Goal: Task Accomplishment & Management: Complete application form

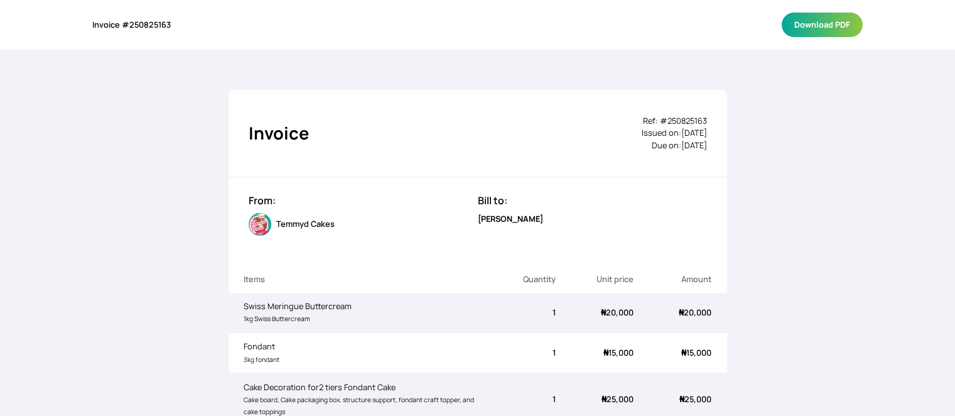
scroll to position [455, 0]
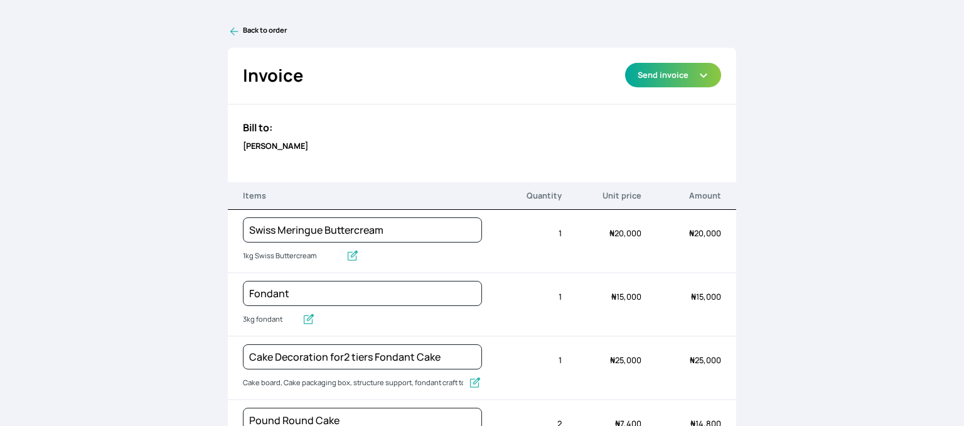
click at [254, 28] on link "Back to order" at bounding box center [482, 31] width 509 height 13
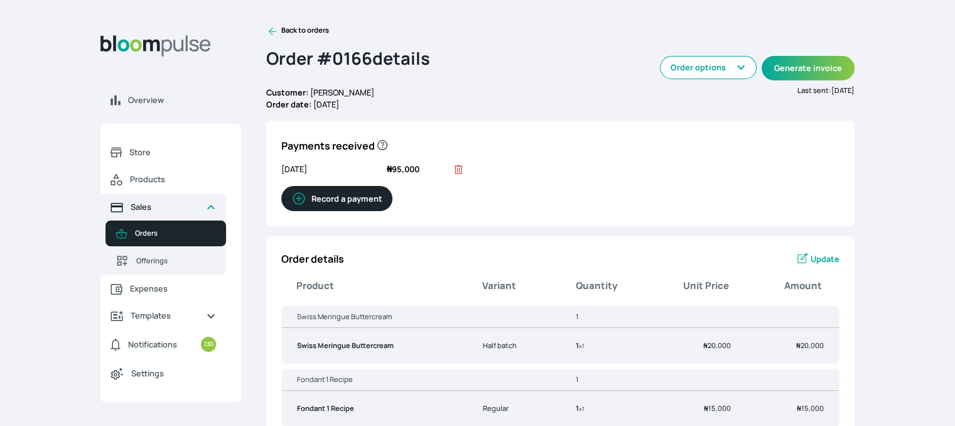
click at [138, 207] on span "Sales" at bounding box center [163, 207] width 65 height 12
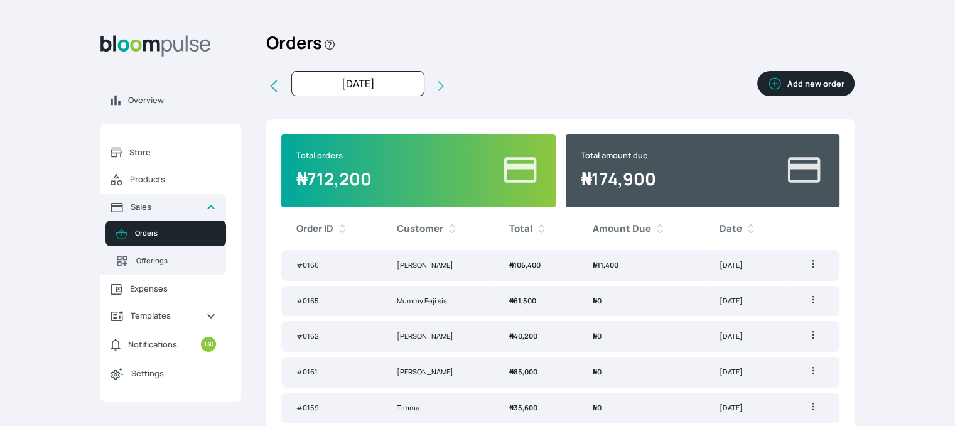
click at [797, 83] on button "Add new order" at bounding box center [805, 83] width 97 height 25
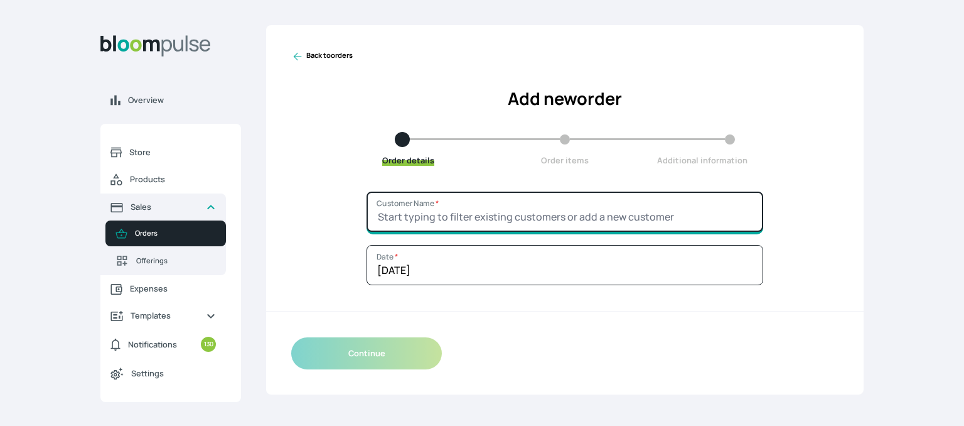
click at [541, 196] on input "Customer Name *" at bounding box center [565, 211] width 397 height 40
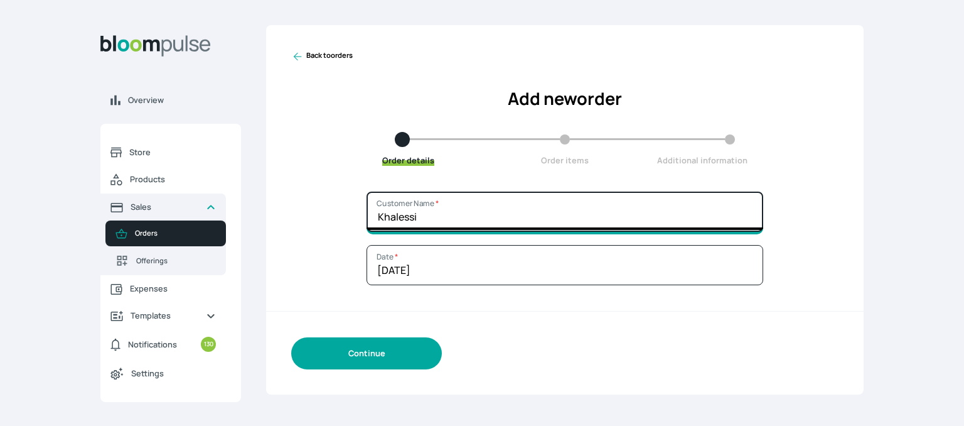
type input "Khalessi"
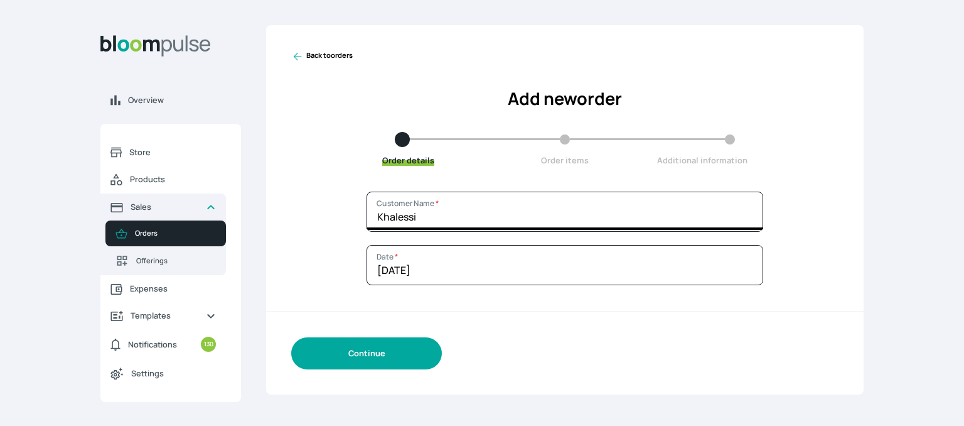
click at [402, 357] on button "Continue" at bounding box center [366, 353] width 151 height 32
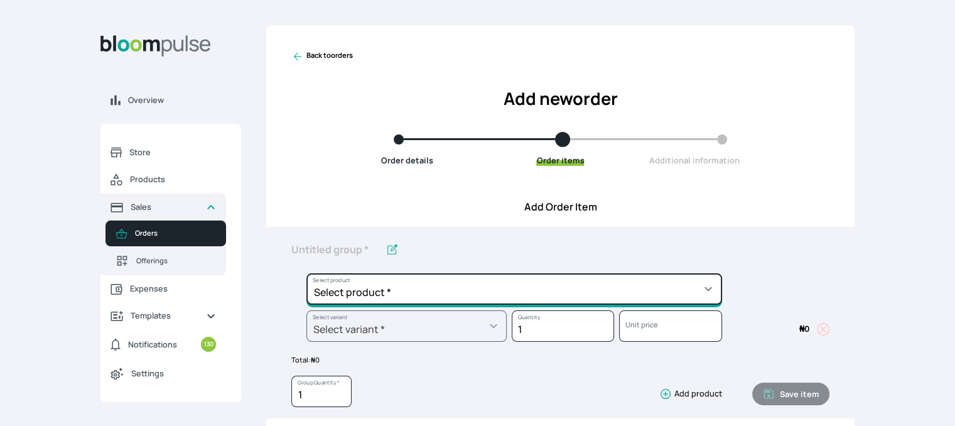
click at [404, 291] on select "Select product * Cake Decoration for 8inches High Chocolate oil based Round Cak…" at bounding box center [514, 288] width 416 height 31
select select "b24192d5-2956-4cb8-b200-2f46c78a7fcf"
click at [306, 273] on select "Select product * Cake Decoration for 8inches High Chocolate oil based Round Cak…" at bounding box center [514, 288] width 416 height 31
type input "Geneose Sponge Round Cake"
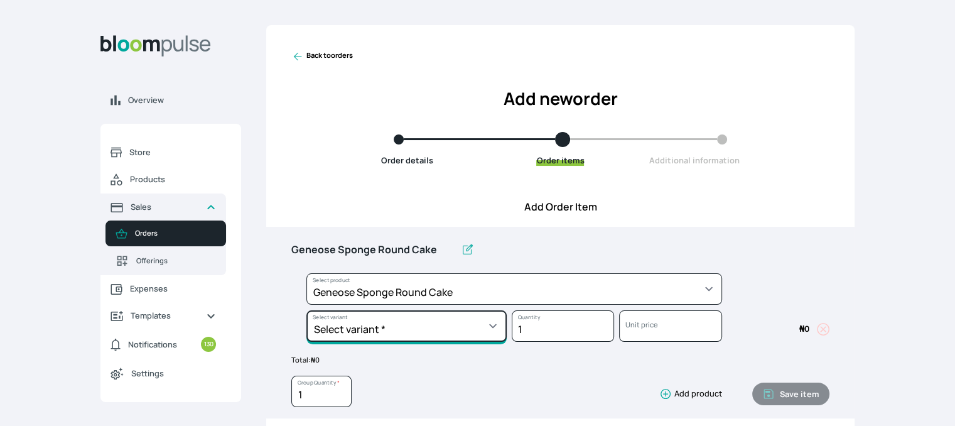
click at [399, 320] on select "Select variant * 10inches 11inches 12inches 13inches 14inches 6inches 7inches 8…" at bounding box center [406, 325] width 200 height 31
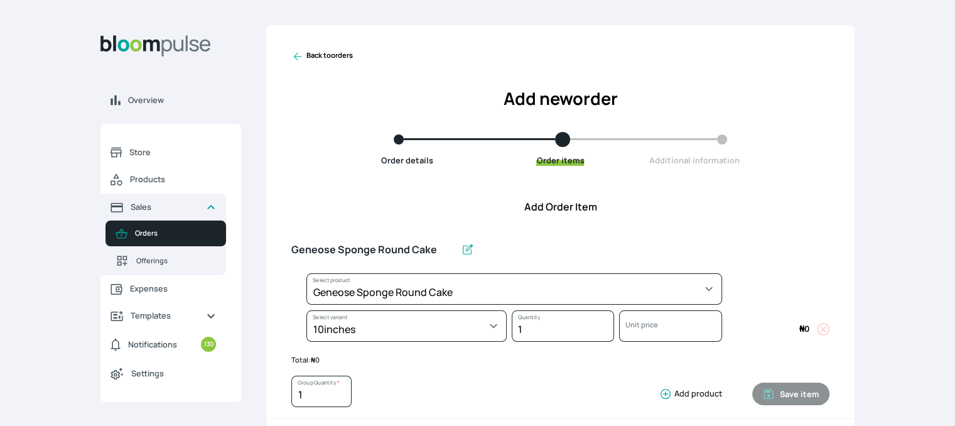
select select "b24192d5-2956-4cb8-b200-2f46c78a7fcf"
select select "2b79f67d-c68a-46d8-a464-e13fe95aabcc"
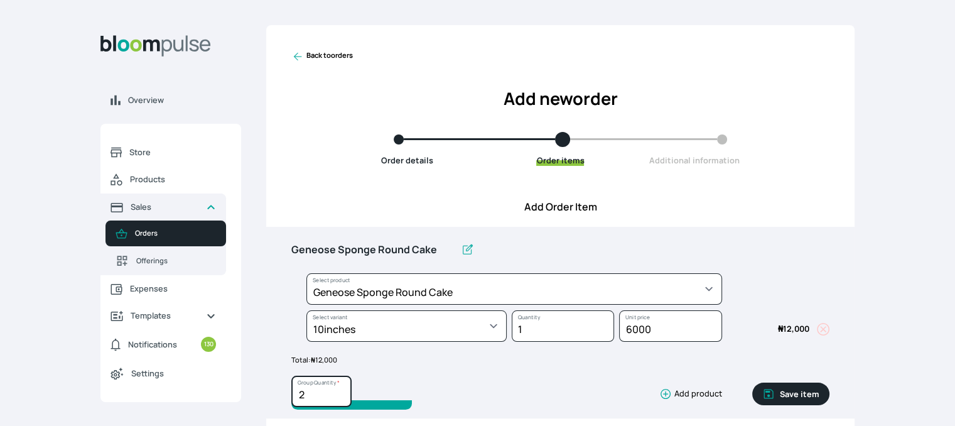
type input "2"
click at [340, 389] on input "2" at bounding box center [321, 390] width 60 height 31
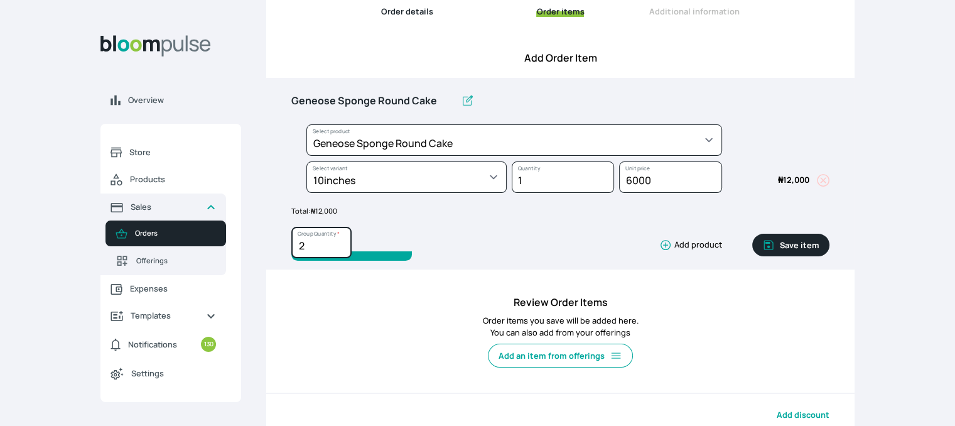
scroll to position [151, 0]
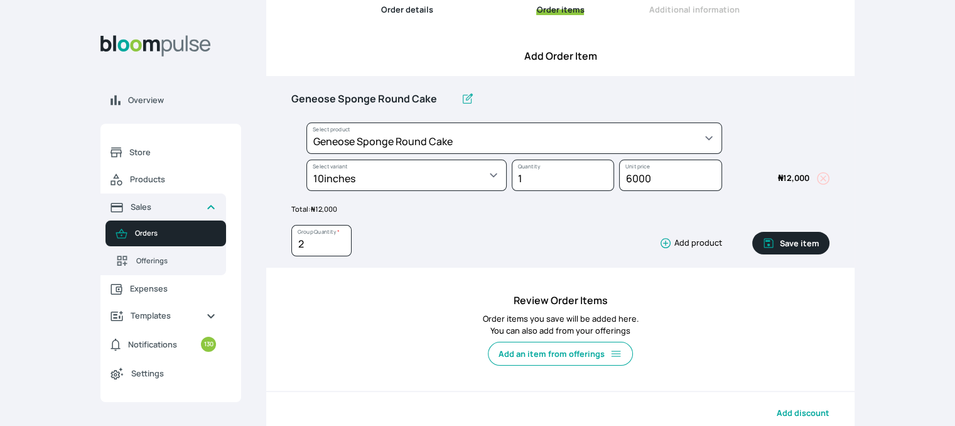
click at [794, 248] on button "Save item" at bounding box center [790, 243] width 77 height 23
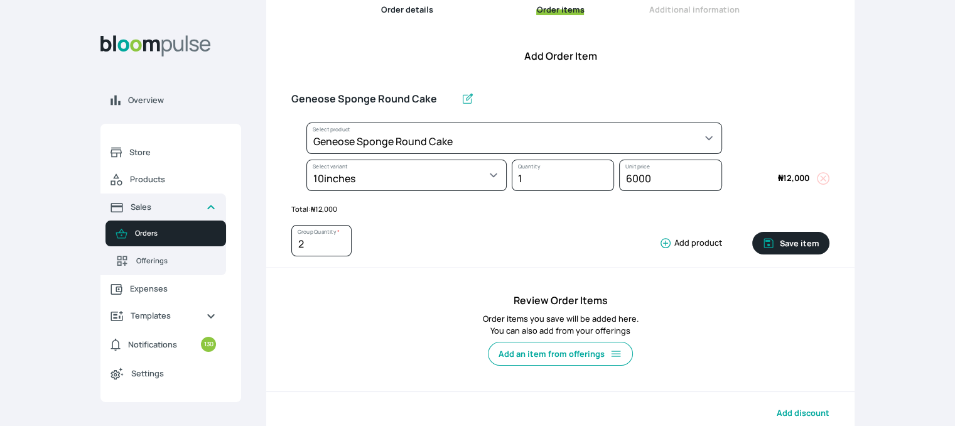
type input "1"
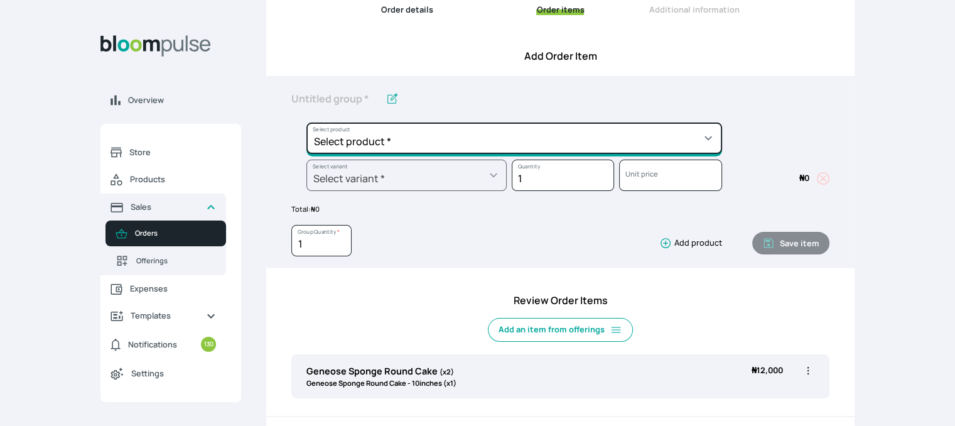
click at [571, 140] on select "Select product * Cake Decoration for 8inches High Chocolate oil based Round Cak…" at bounding box center [514, 137] width 416 height 31
select select "83f82b0c-44eb-4ac8-bd97-27faddcd7e30"
click at [306, 122] on select "Select product * Cake Decoration for 8inches High Chocolate oil based Round Cak…" at bounding box center [514, 137] width 416 height 31
type input "Whipped Cream Frosting"
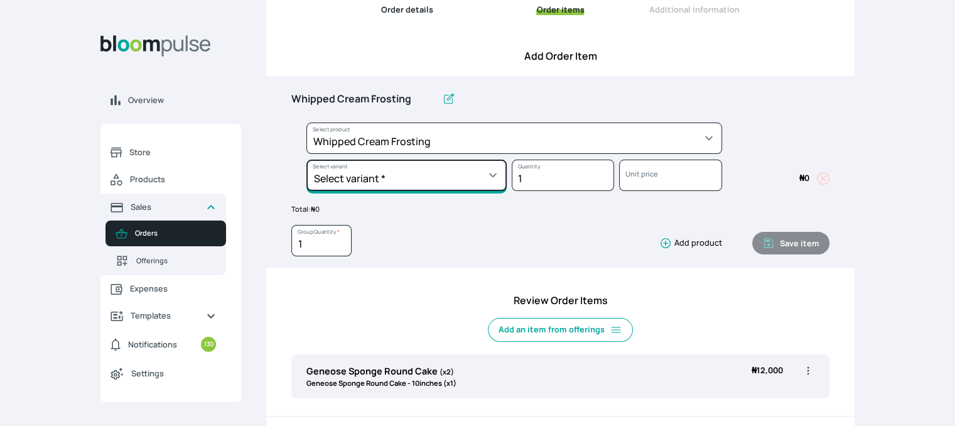
click at [486, 171] on select "Select variant * 1 cup 2 cups 3 cups 4 cups" at bounding box center [406, 174] width 200 height 31
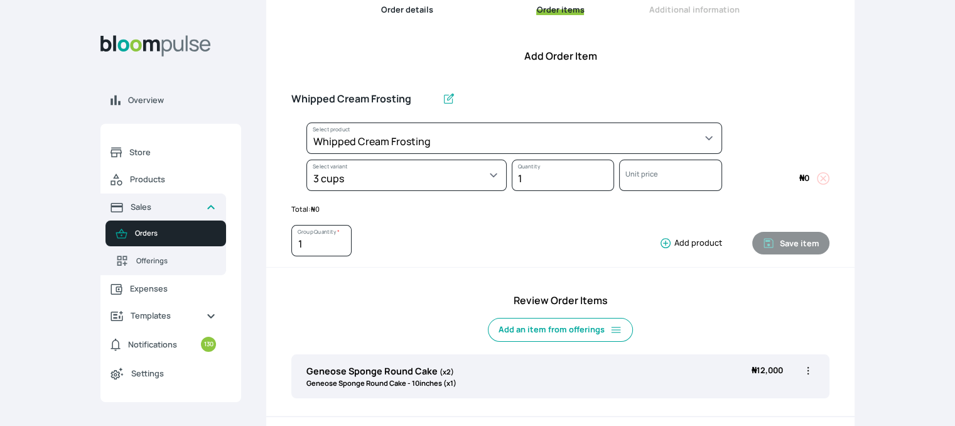
select select "83f82b0c-44eb-4ac8-bd97-27faddcd7e30"
select select "fde2ff08-7291-4fbf-b13d-84aa5027fb42"
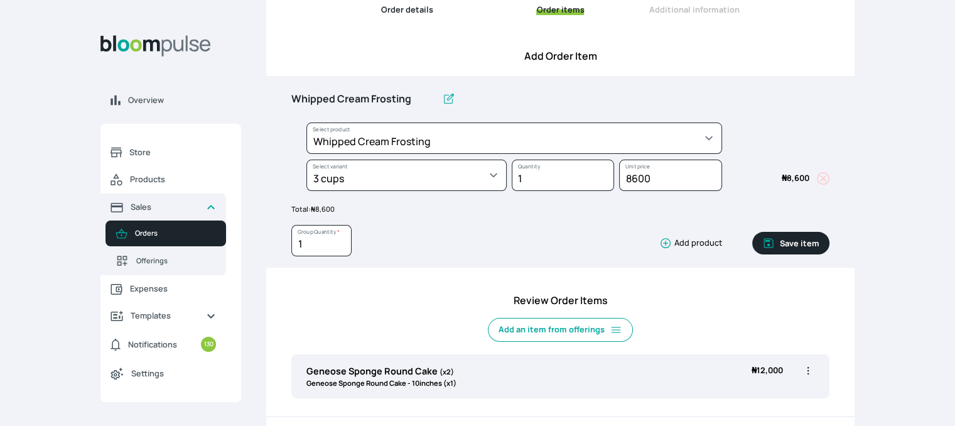
click at [783, 247] on button "Save item" at bounding box center [790, 243] width 77 height 23
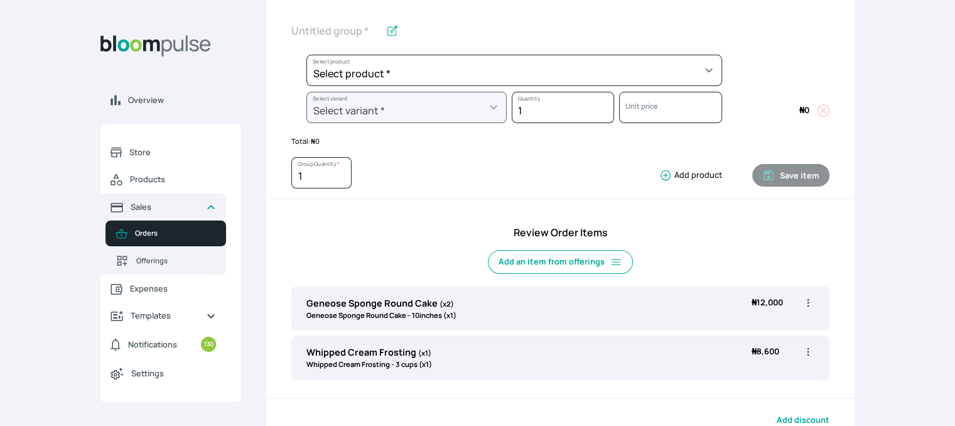
scroll to position [218, 0]
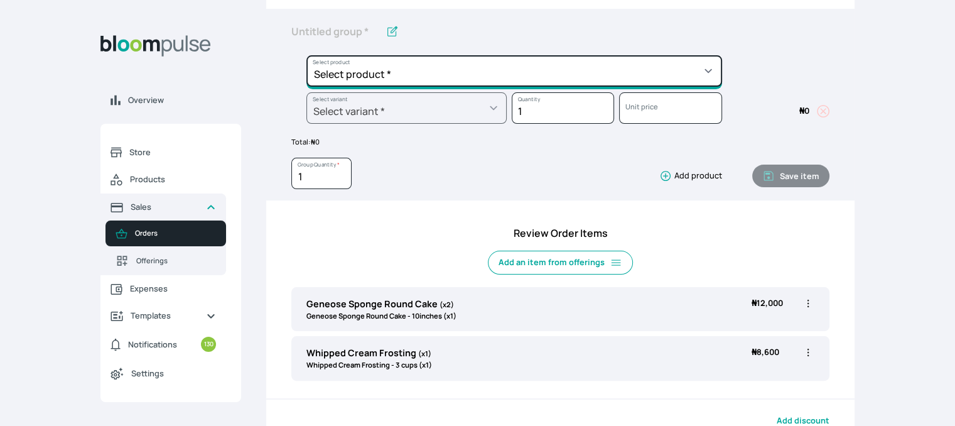
click at [594, 63] on select "Select product * Cake Decoration for 8inches High Chocolate oil based Round Cak…" at bounding box center [514, 70] width 416 height 31
click at [666, 73] on select "Select product * Cake Decoration for 8inches High Chocolate oil based Round Cak…" at bounding box center [514, 70] width 416 height 31
select select "c7c16d97-1b50-48bc-a979-38ef4923035e"
click at [306, 55] on select "Select product * Cake Decoration for 8inches High Chocolate oil based Round Cak…" at bounding box center [514, 70] width 416 height 31
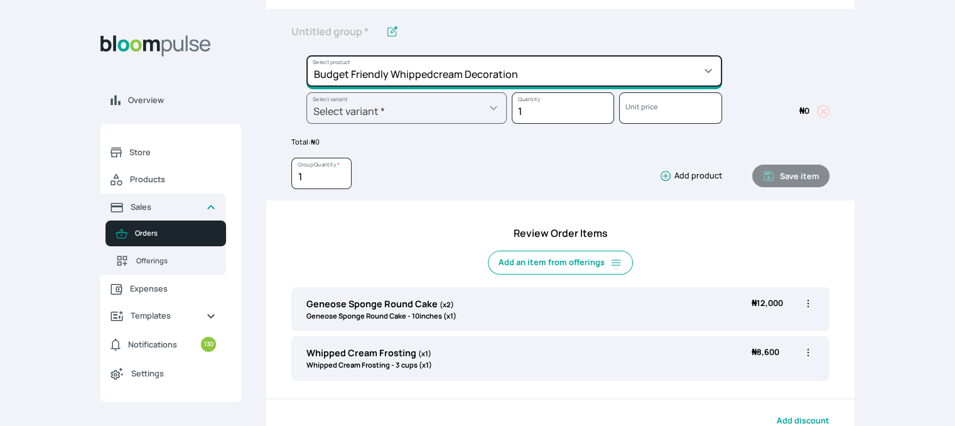
type input "Budget Friendly Whippedcream Decoration"
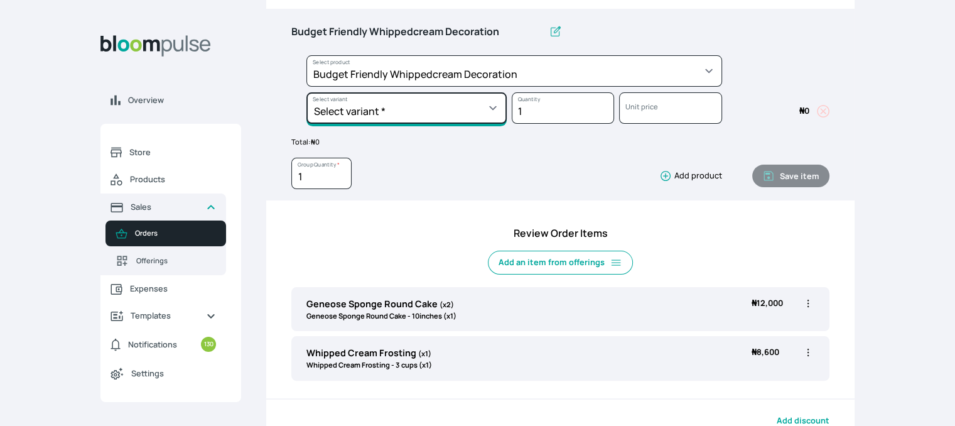
click at [479, 121] on select "Select variant * 8inches Size 6 Size 7" at bounding box center [406, 107] width 200 height 31
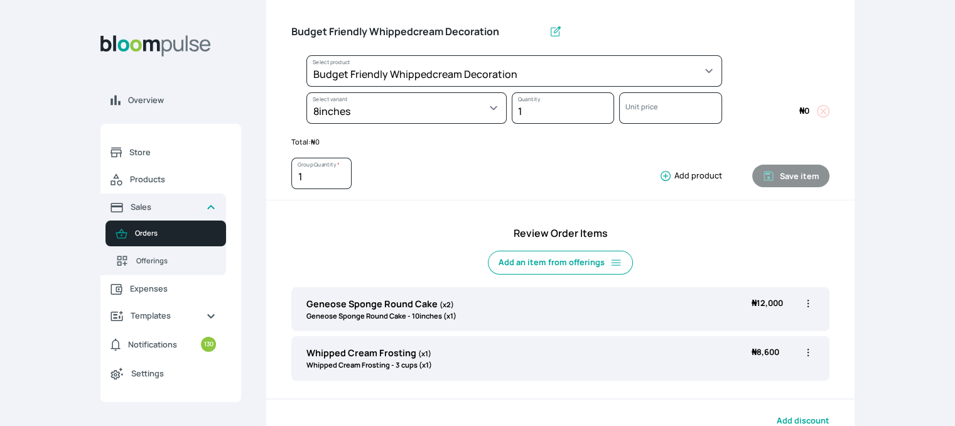
select select "c7c16d97-1b50-48bc-a979-38ef4923035e"
select select "627db35a-7fbd-4d6f-ac6d-aa1b3a347ad8"
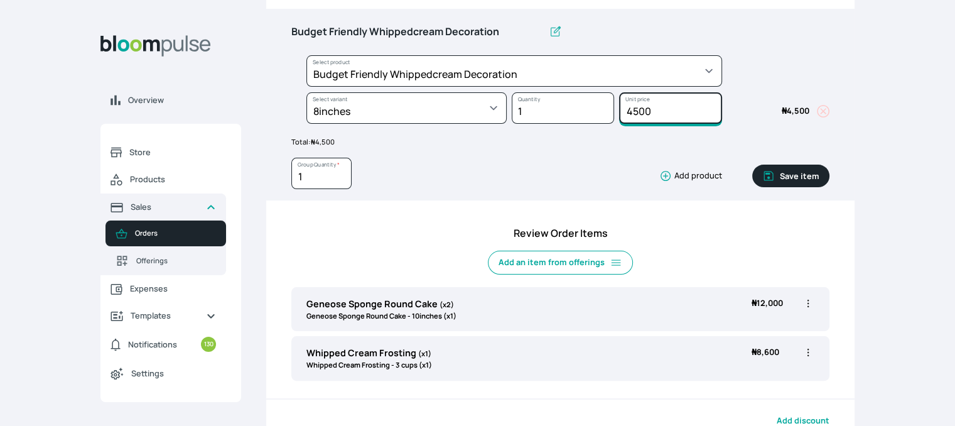
drag, startPoint x: 659, startPoint y: 111, endPoint x: 600, endPoint y: 102, distance: 59.7
click at [600, 102] on div "Select product * Cake Decoration for 8inches High Chocolate oil based Round Cak…" at bounding box center [560, 92] width 538 height 74
type input "9500"
click at [781, 171] on button "Save item" at bounding box center [790, 175] width 77 height 23
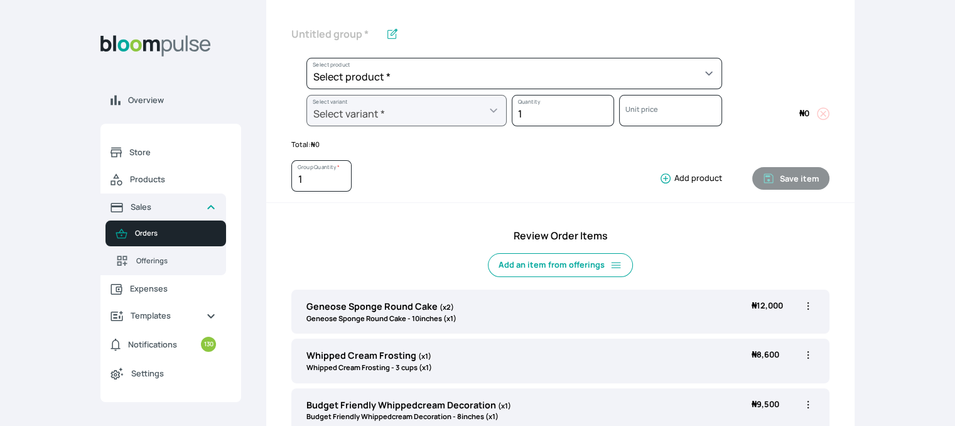
scroll to position [208, 0]
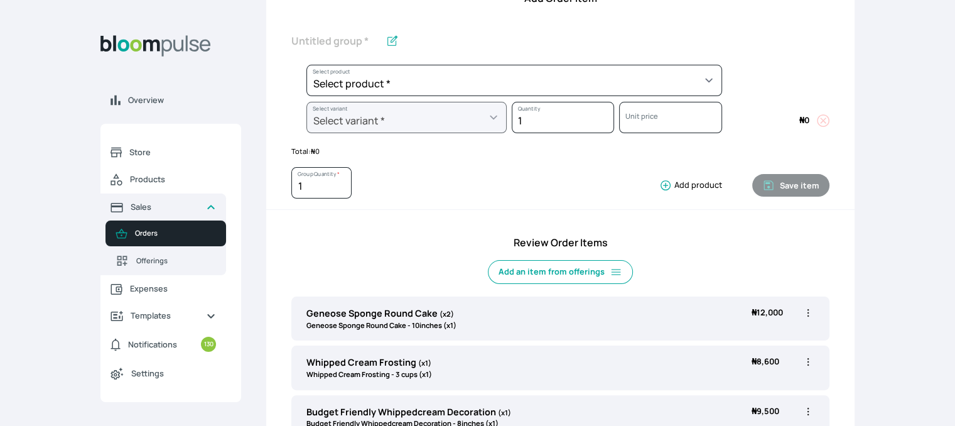
click at [809, 309] on icon "button" at bounding box center [808, 312] width 13 height 13
click at [735, 336] on span "Edit" at bounding box center [736, 338] width 14 height 11
type input "Geneose Sponge Round Cake"
type input "2"
select select "b24192d5-2956-4cb8-b200-2f46c78a7fcf"
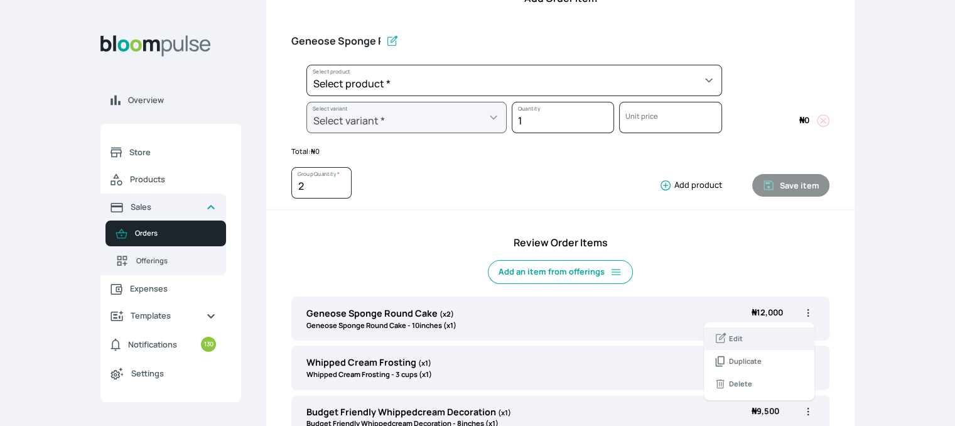
select select "2b79f67d-c68a-46d8-a464-e13fe95aabcc"
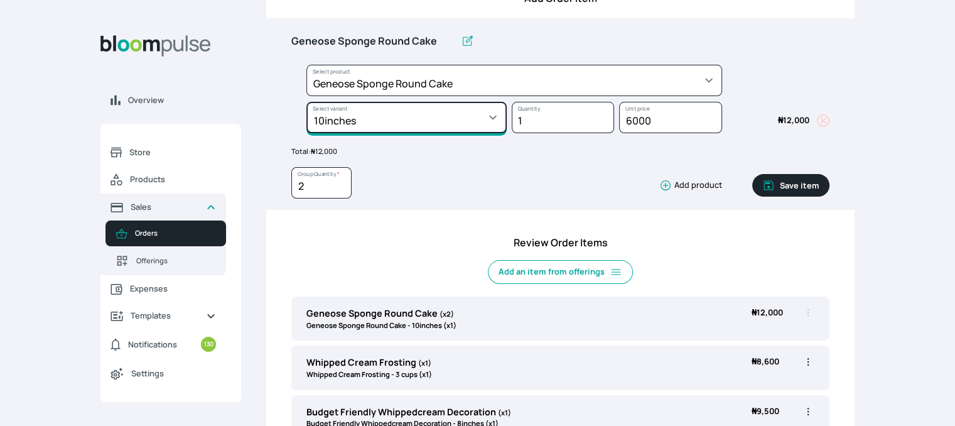
click at [472, 124] on select "Select variant * 10inches 11inches 12inches 13inches 14inches 6inches 7inches 8…" at bounding box center [406, 117] width 200 height 31
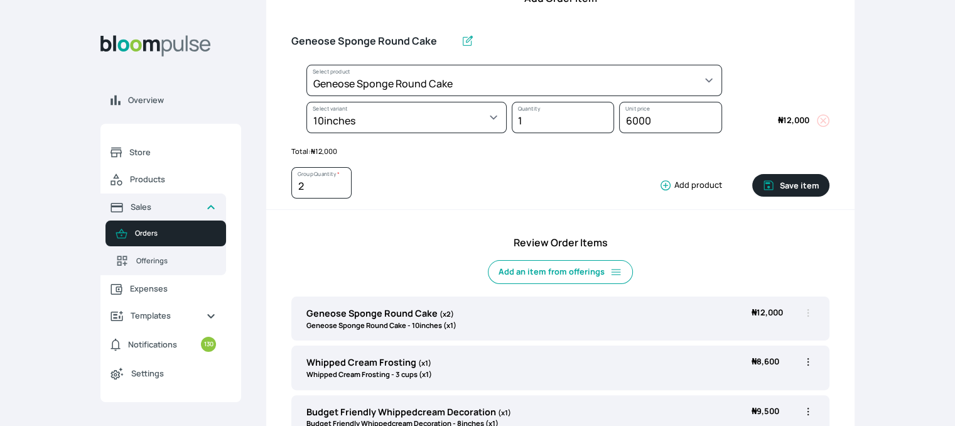
click at [546, 159] on div "2 Group Quantity * Add product Save item" at bounding box center [560, 180] width 538 height 47
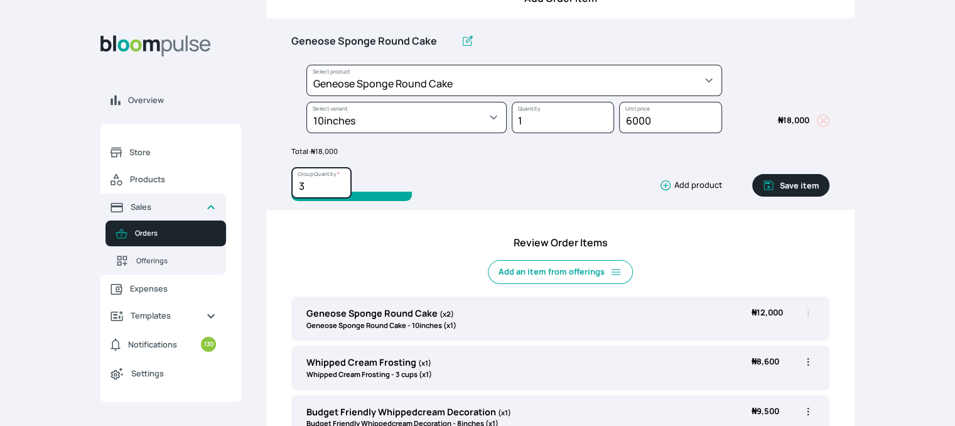
type input "3"
click at [340, 181] on input "3" at bounding box center [321, 182] width 60 height 31
click at [782, 179] on button "Save item" at bounding box center [790, 185] width 77 height 23
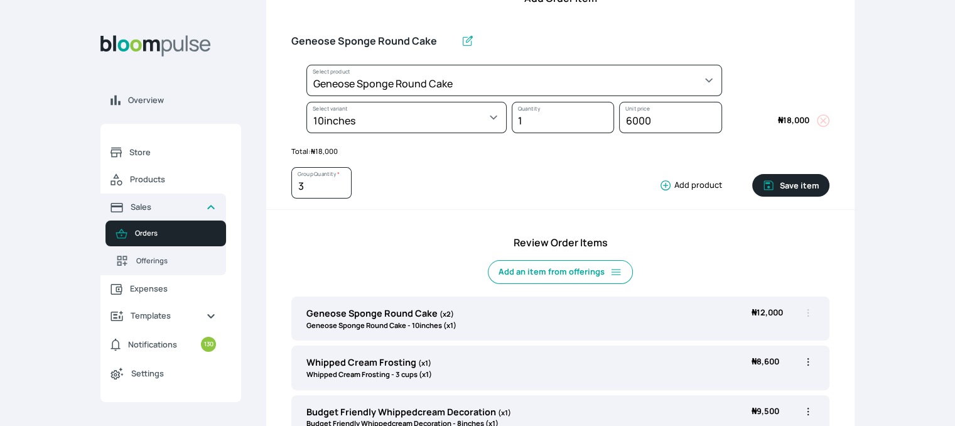
type input "1"
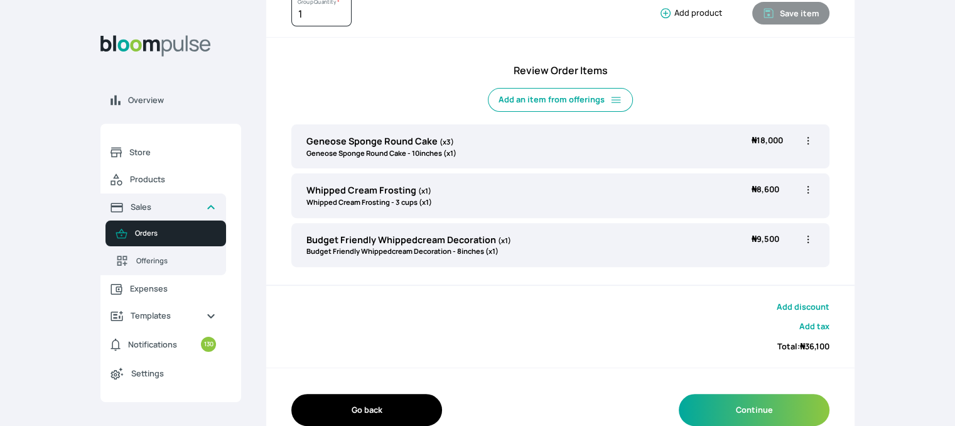
scroll to position [382, 0]
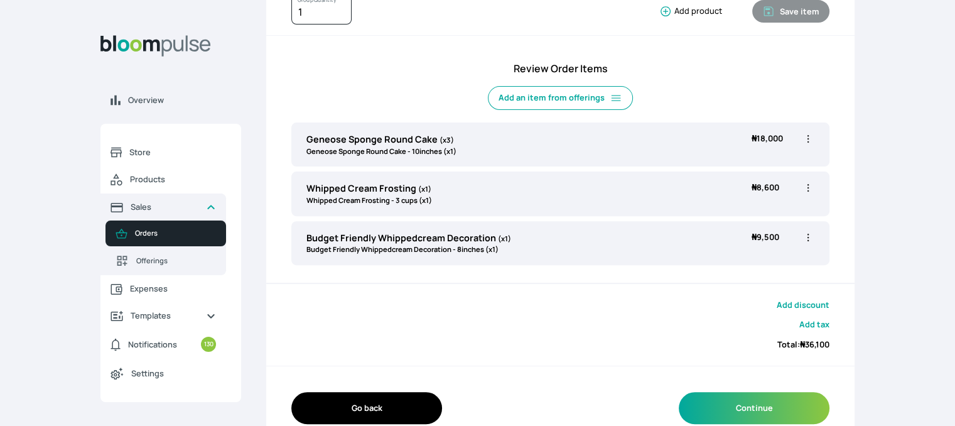
click at [808, 185] on icon "button" at bounding box center [808, 187] width 13 height 13
click at [741, 216] on span "Edit" at bounding box center [736, 213] width 14 height 11
type input "Whipped Cream Frosting"
select select "83f82b0c-44eb-4ac8-bd97-27faddcd7e30"
select select "fde2ff08-7291-4fbf-b13d-84aa5027fb42"
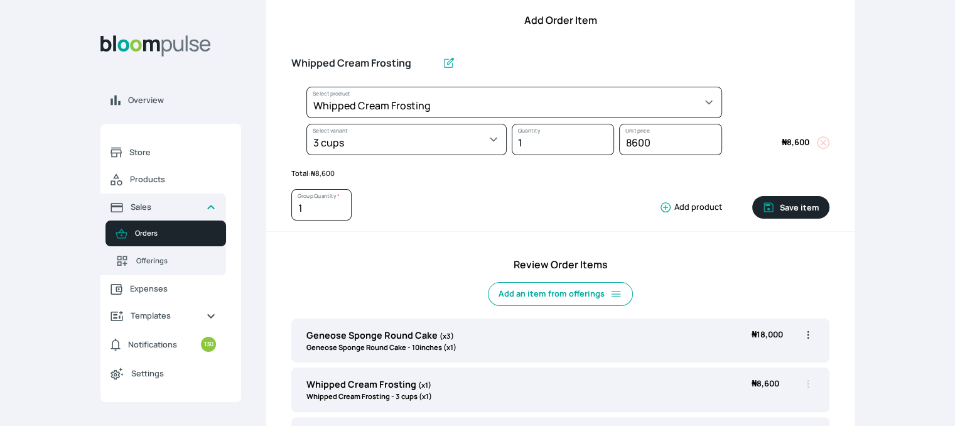
scroll to position [185, 0]
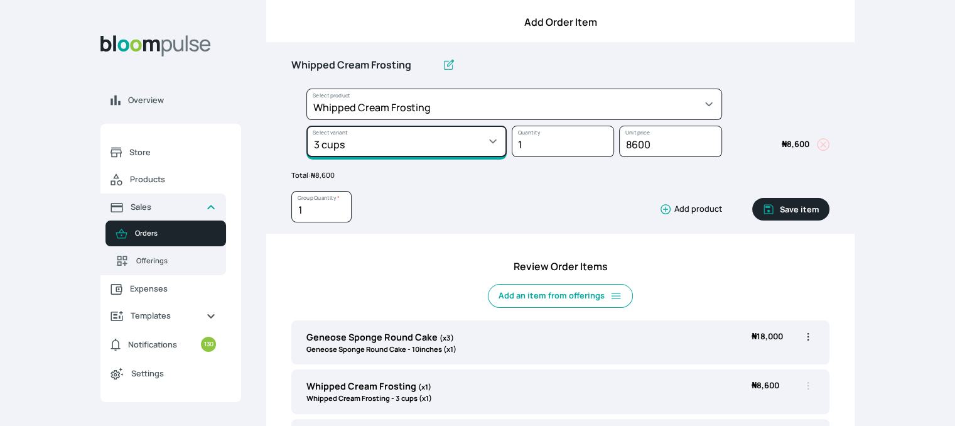
click at [484, 143] on select "Select variant * 1 cup 2 cups 3 cups 4 cups" at bounding box center [406, 141] width 200 height 31
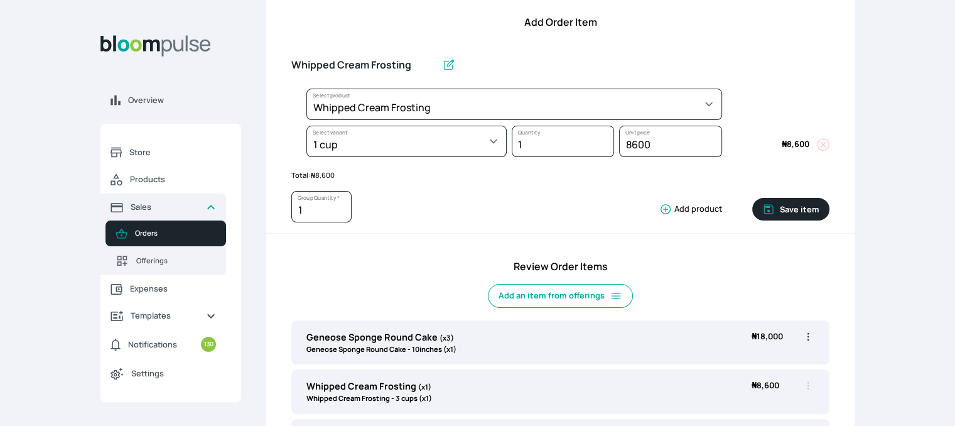
select select "83f82b0c-44eb-4ac8-bd97-27faddcd7e30"
select select "274bdbb1-b40b-44f1-8806-7773b9740937"
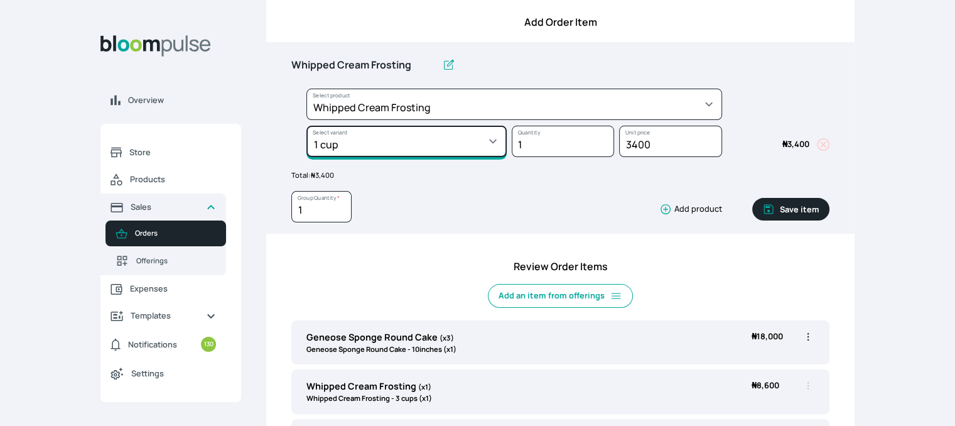
click at [492, 143] on select "Select variant * 1 cup 2 cups 3 cups 4 cups" at bounding box center [406, 141] width 200 height 31
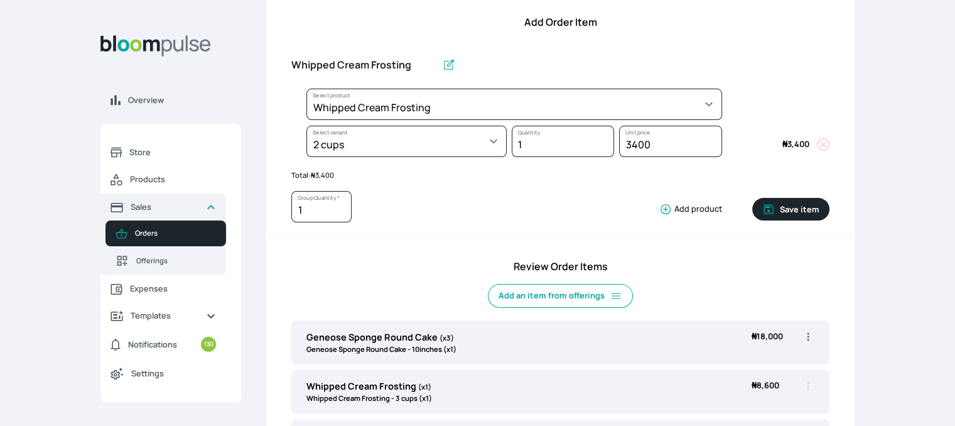
select select "83f82b0c-44eb-4ac8-bd97-27faddcd7e30"
select select "c32598fd-da48-43a0-ba15-76ca132400df"
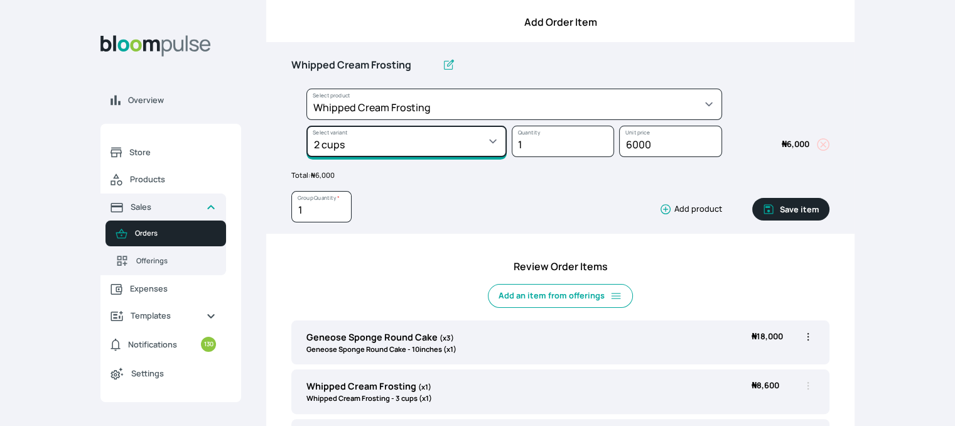
click at [490, 140] on select "Select variant * 1 cup 2 cups 3 cups 4 cups" at bounding box center [406, 141] width 200 height 31
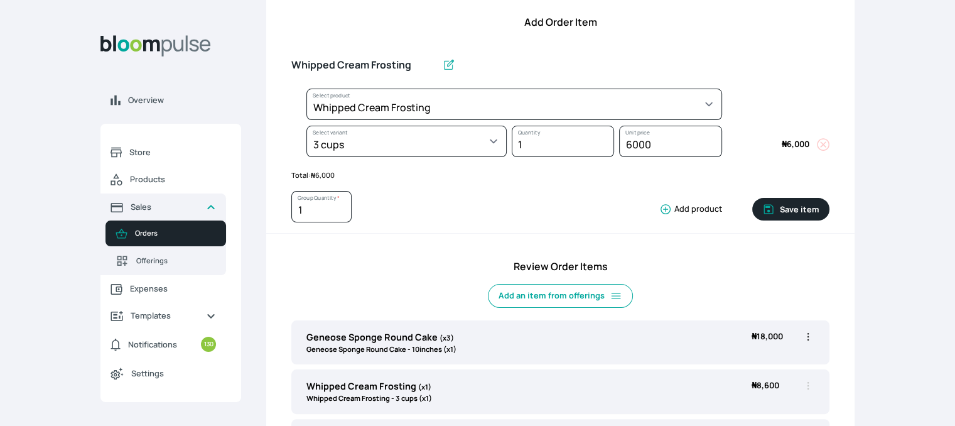
select select "83f82b0c-44eb-4ac8-bd97-27faddcd7e30"
select select "fde2ff08-7291-4fbf-b13d-84aa5027fb42"
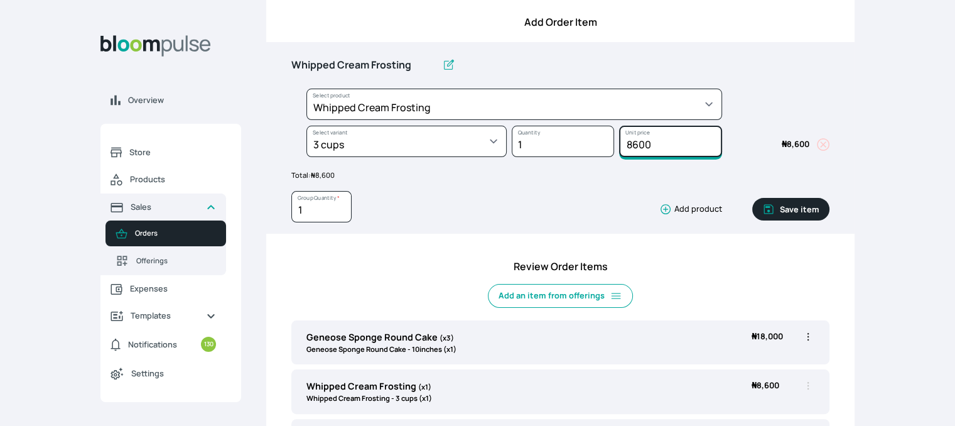
drag, startPoint x: 666, startPoint y: 142, endPoint x: 594, endPoint y: 143, distance: 71.6
click at [594, 143] on div "Select product * Cake Decoration for 8inches High Chocolate oil based Round Cak…" at bounding box center [560, 126] width 538 height 74
type input "11"
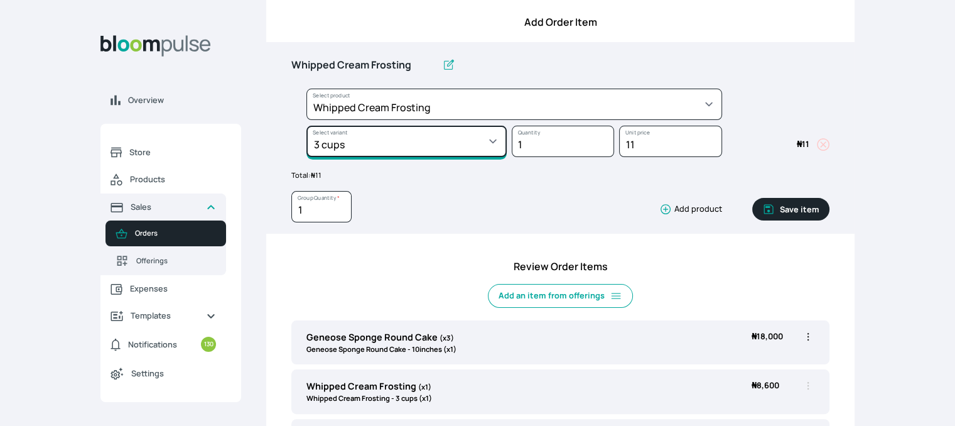
click at [490, 141] on select "Select variant * 1 cup 2 cups 3 cups 4 cups" at bounding box center [406, 141] width 200 height 31
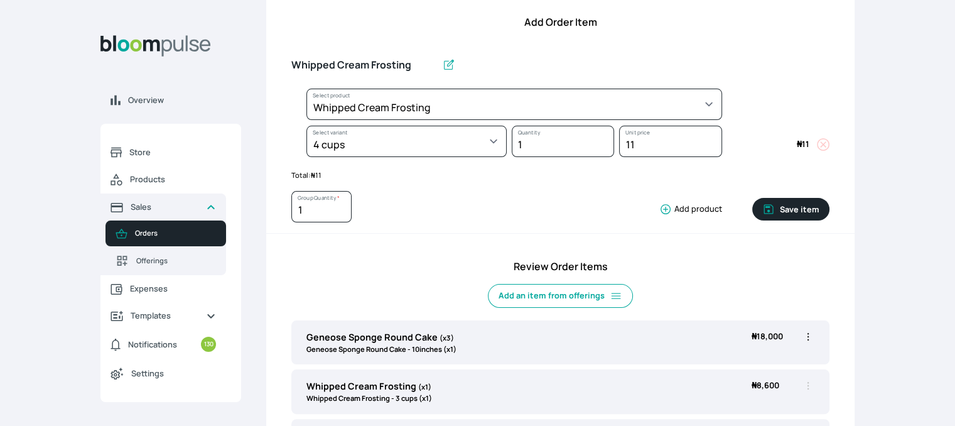
select select "83f82b0c-44eb-4ac8-bd97-27faddcd7e30"
select select "a6a87a49-a89a-4312-9700-585b22abcdb1"
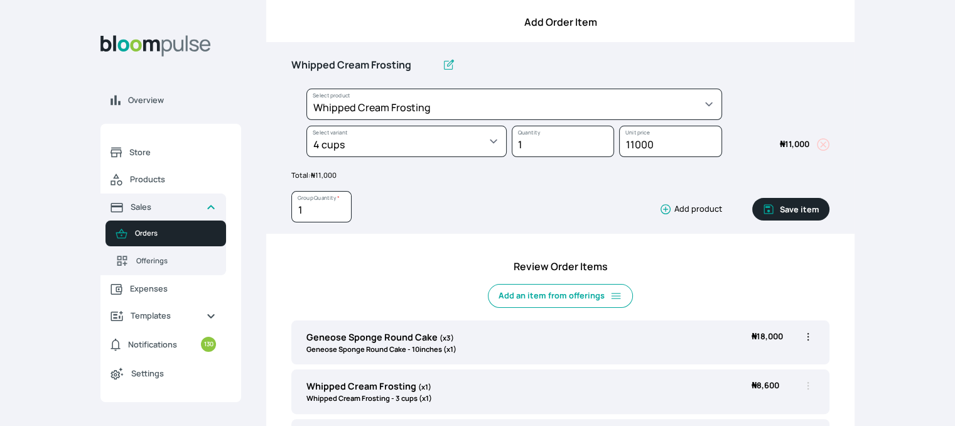
click at [805, 207] on button "Save item" at bounding box center [790, 209] width 77 height 23
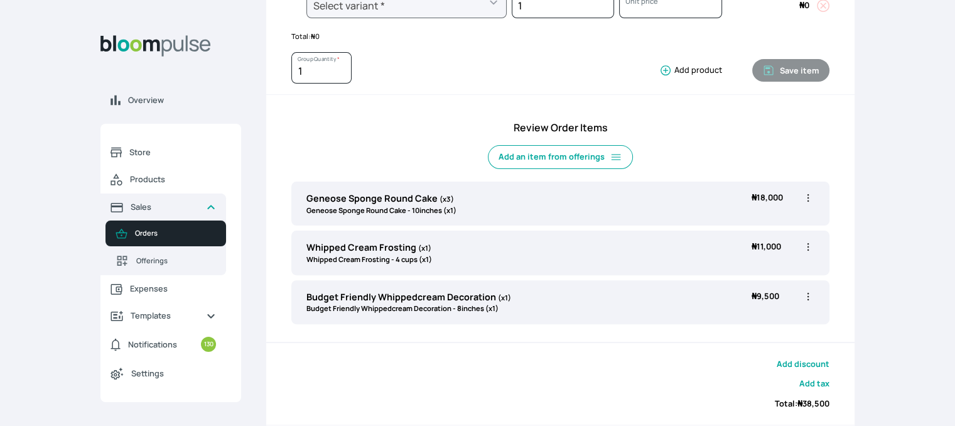
scroll to position [404, 0]
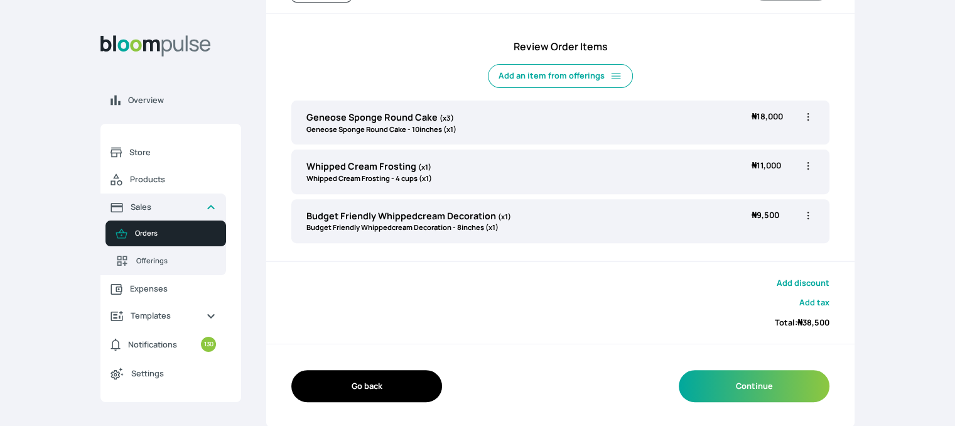
click at [809, 115] on icon "button" at bounding box center [808, 117] width 13 height 13
click at [761, 144] on span "Edit" at bounding box center [759, 142] width 90 height 13
type input "Geneose Sponge Round Cake"
type input "3"
select select "b24192d5-2956-4cb8-b200-2f46c78a7fcf"
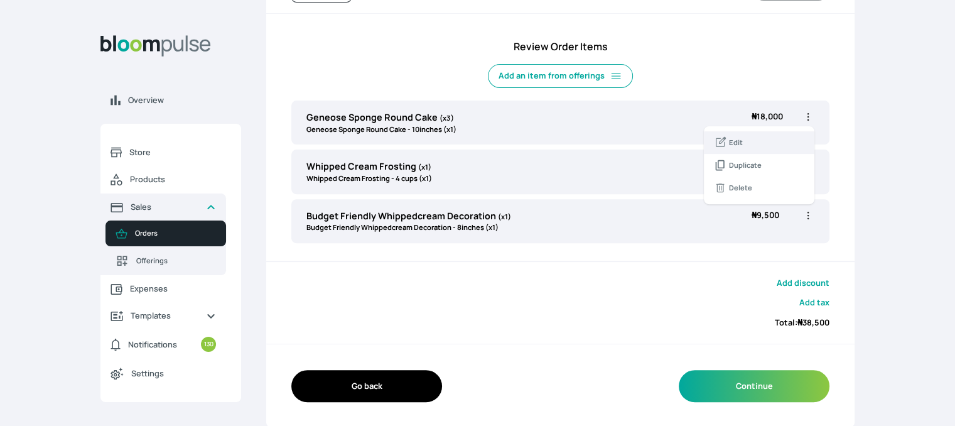
select select "2b79f67d-c68a-46d8-a464-e13fe95aabcc"
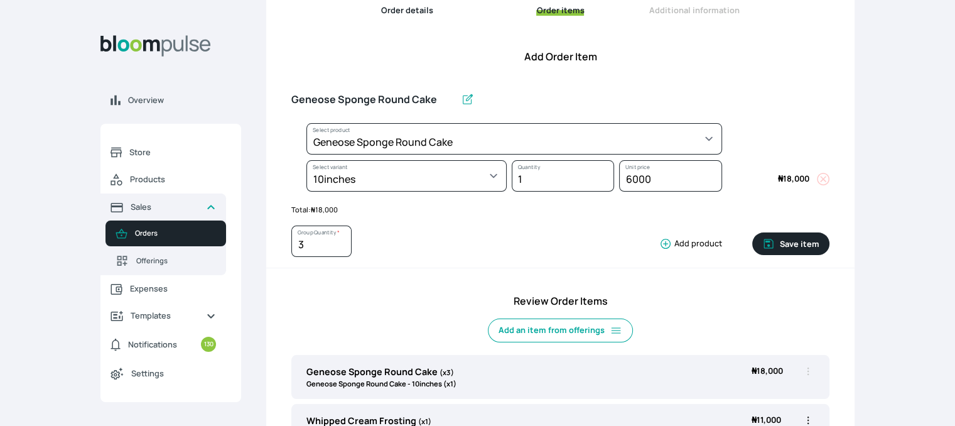
scroll to position [114, 0]
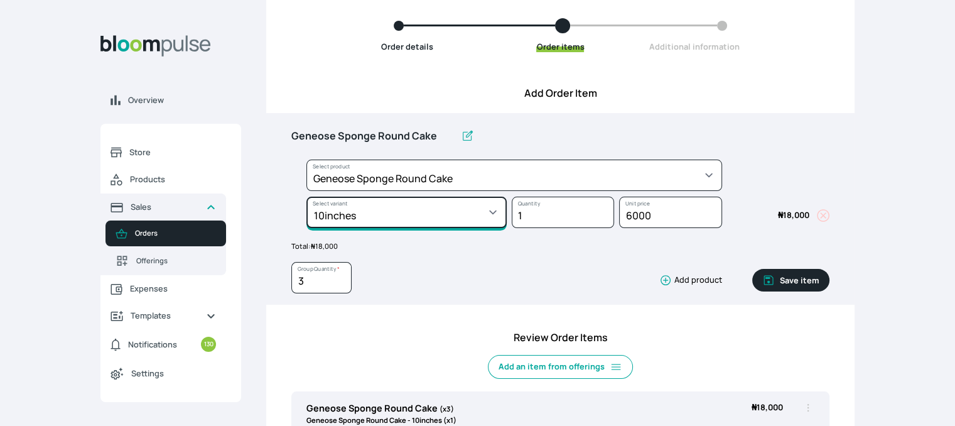
click at [452, 208] on select "Select variant * 10inches 11inches 12inches 13inches 14inches 6inches 7inches 8…" at bounding box center [406, 212] width 200 height 31
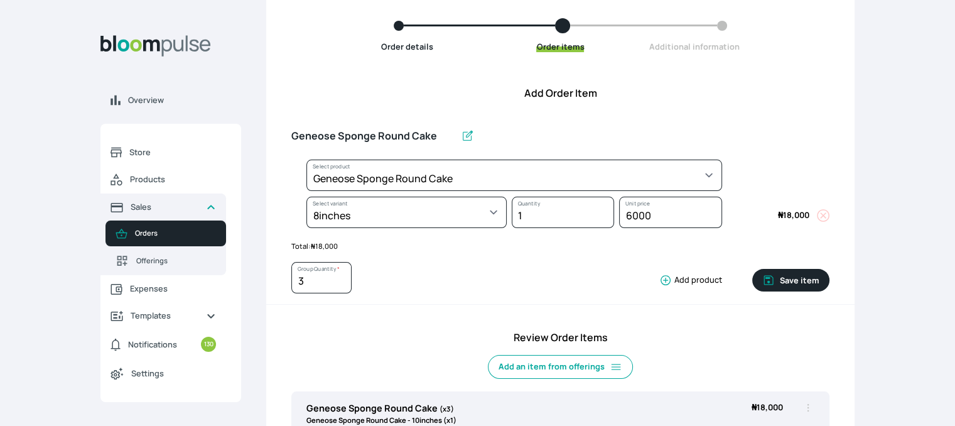
select select "b24192d5-2956-4cb8-b200-2f46c78a7fcf"
select select "99daeb73-9b55-4538-a141-b46841f4224c"
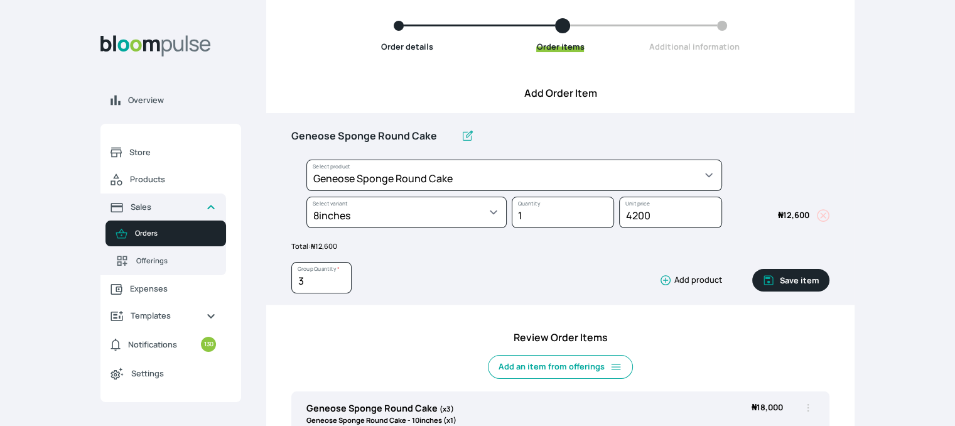
click at [787, 286] on button "Save item" at bounding box center [790, 280] width 77 height 23
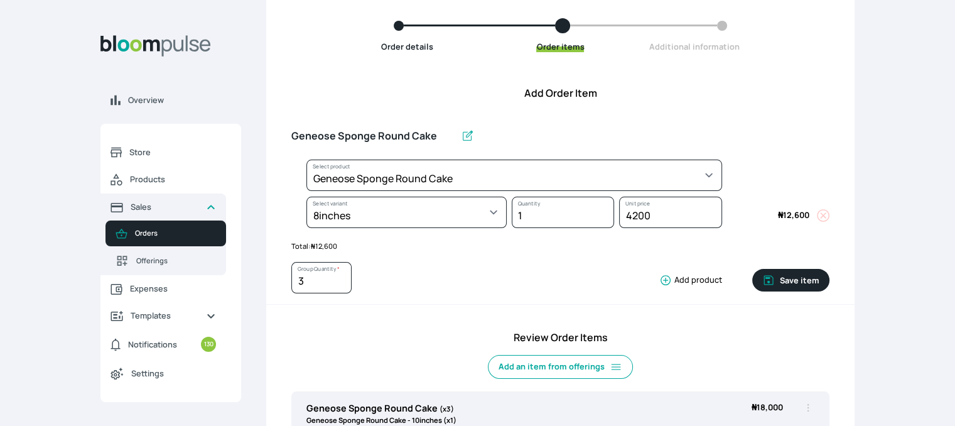
type input "1"
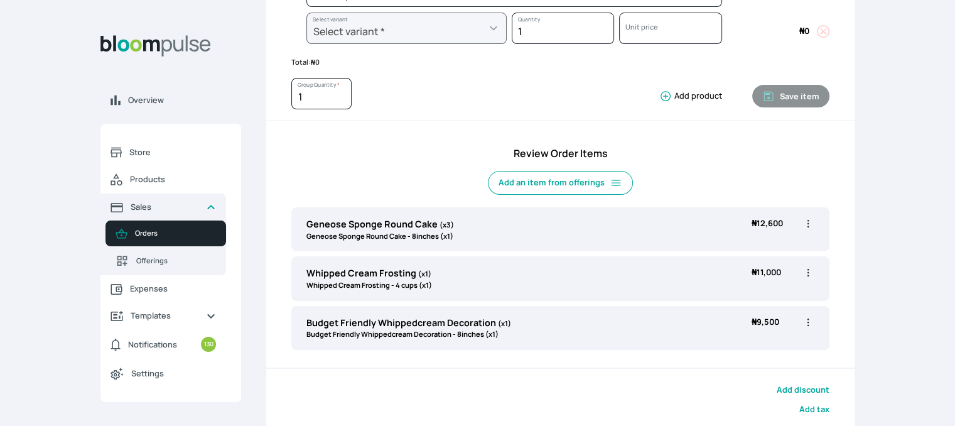
scroll to position [347, 0]
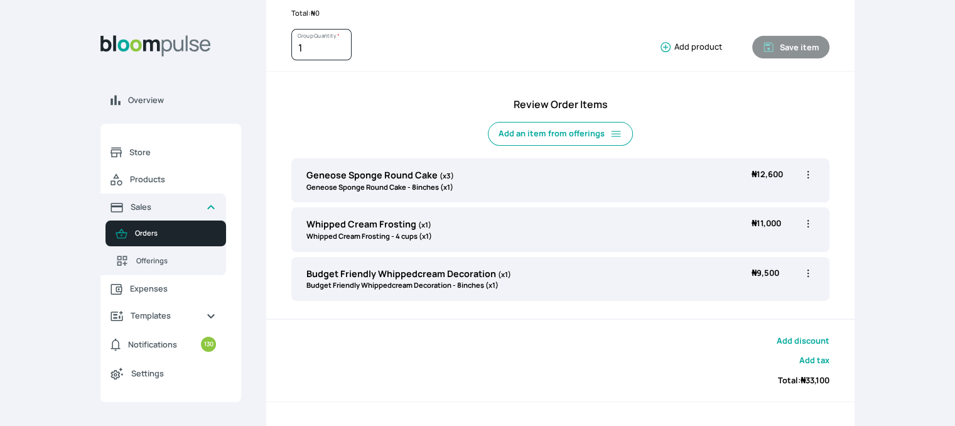
click at [805, 217] on icon "button" at bounding box center [808, 223] width 13 height 13
click at [728, 244] on span "Edit" at bounding box center [759, 250] width 90 height 13
type input "Whipped Cream Frosting"
select select "83f82b0c-44eb-4ac8-bd97-27faddcd7e30"
select select "a6a87a49-a89a-4312-9700-585b22abcdb1"
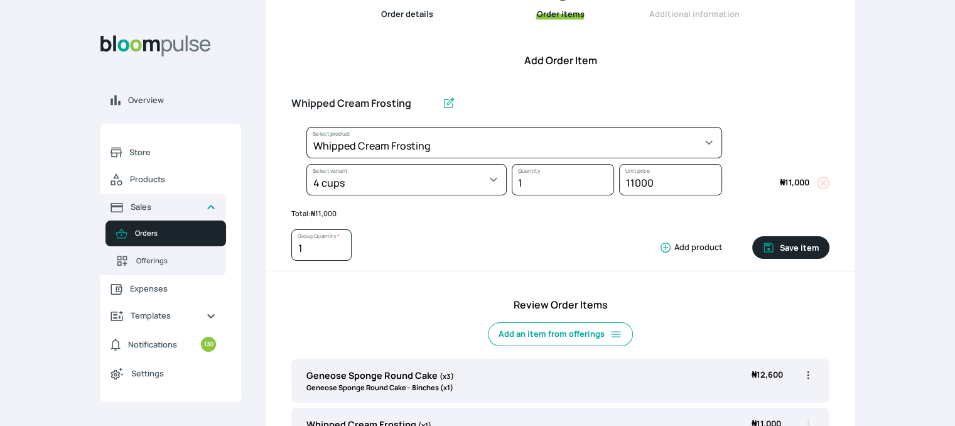
scroll to position [143, 0]
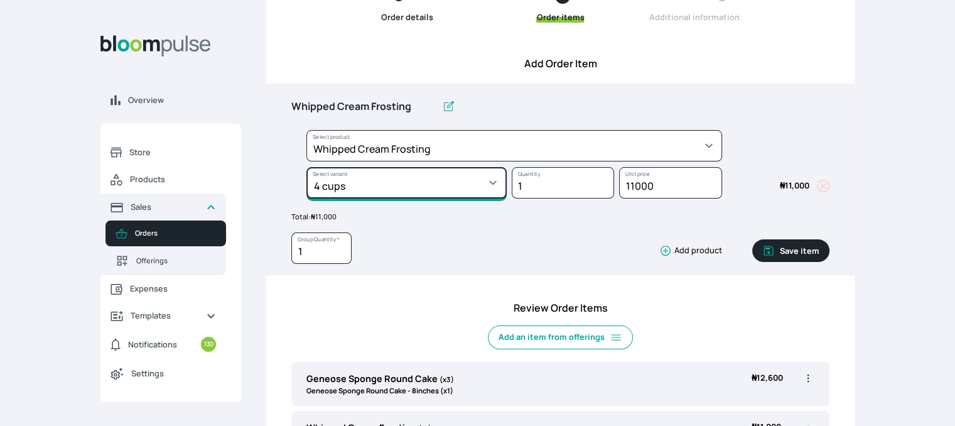
click at [468, 183] on select "Select variant * 1 cup 2 cups 3 cups 4 cups" at bounding box center [406, 182] width 200 height 31
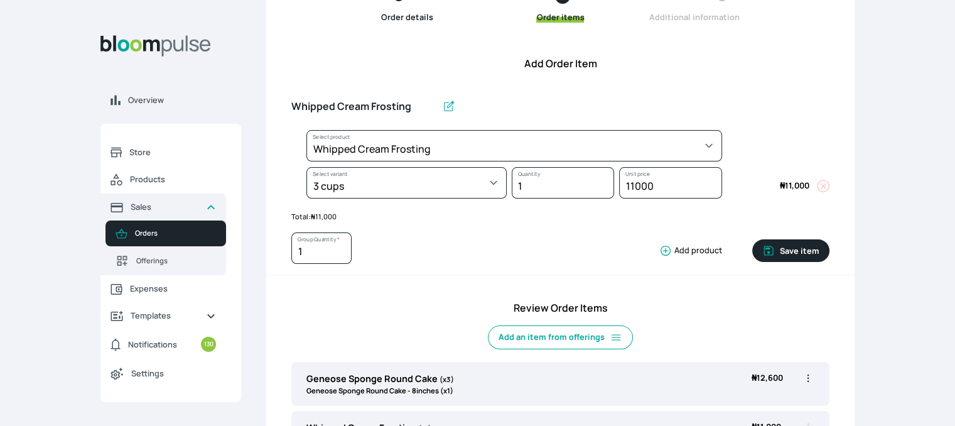
select select "83f82b0c-44eb-4ac8-bd97-27faddcd7e30"
select select "fde2ff08-7291-4fbf-b13d-84aa5027fb42"
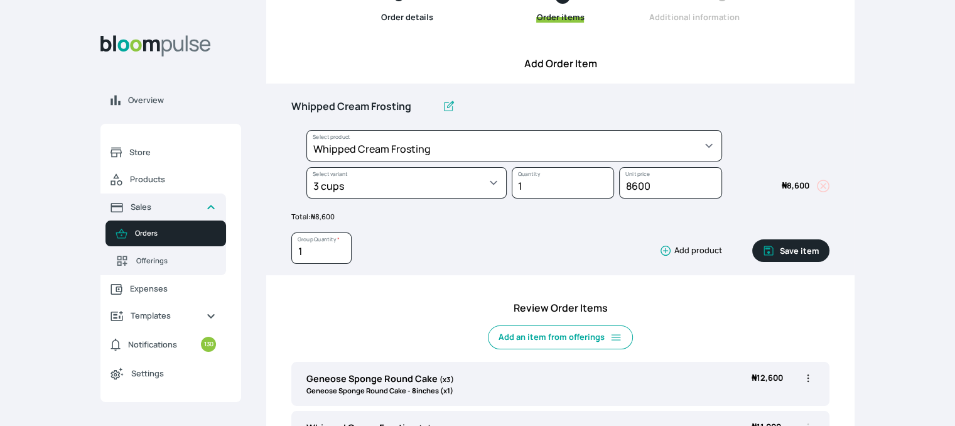
click at [794, 245] on button "Save item" at bounding box center [790, 250] width 77 height 23
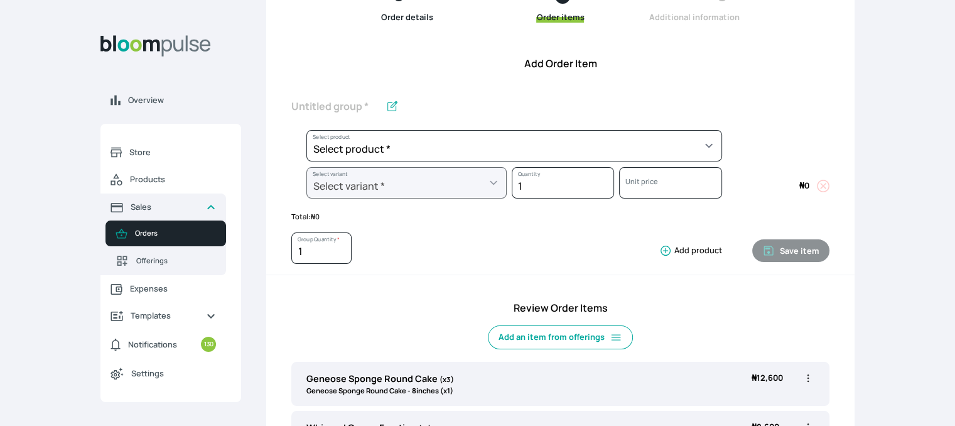
scroll to position [404, 0]
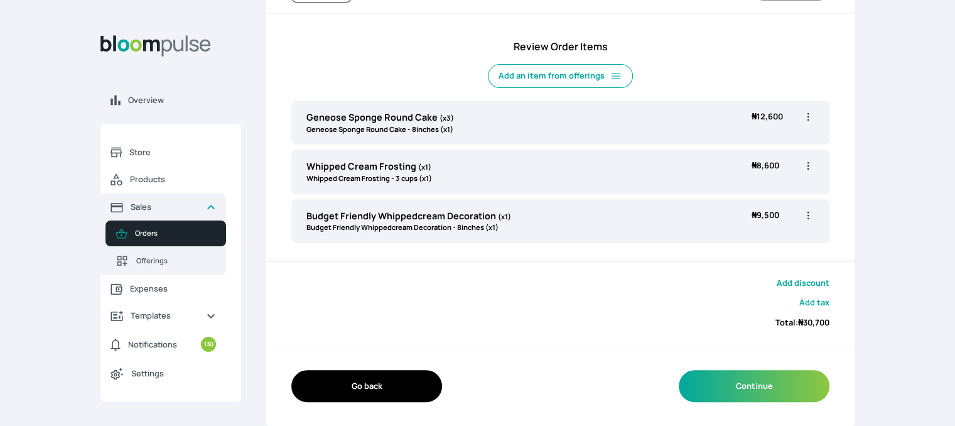
click at [740, 221] on div "Budget Friendly Whippedcream Decoration (x1) Budget Friendly Whippedcream Decor…" at bounding box center [560, 221] width 538 height 44
click at [808, 215] on icon "button" at bounding box center [808, 215] width 13 height 13
click at [748, 236] on span "Edit" at bounding box center [759, 241] width 90 height 13
type input "Budget Friendly Whippedcream Decoration"
select select "c7c16d97-1b50-48bc-a979-38ef4923035e"
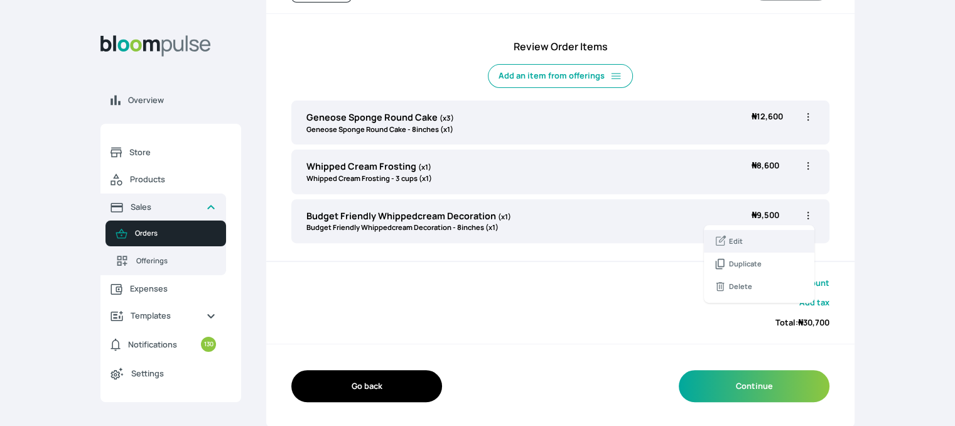
select select "627db35a-7fbd-4d6f-ac6d-aa1b3a347ad8"
